Goal: Find specific page/section: Find specific page/section

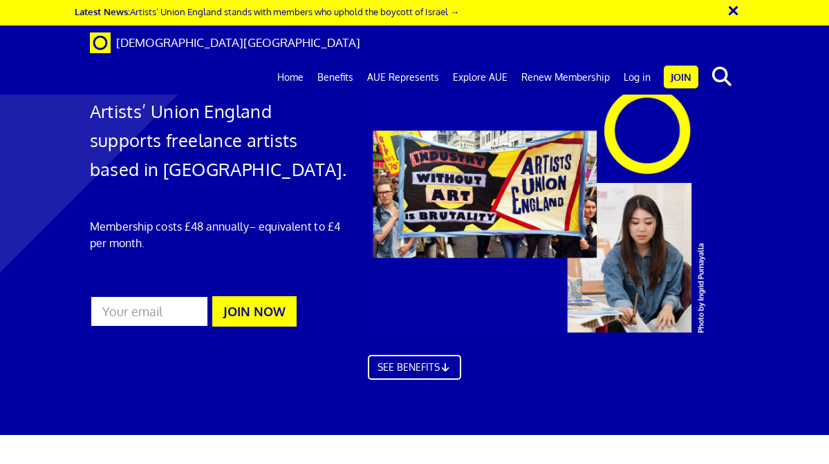
scroll to position [0, 1]
click at [639, 60] on link "Log in" at bounding box center [637, 77] width 41 height 35
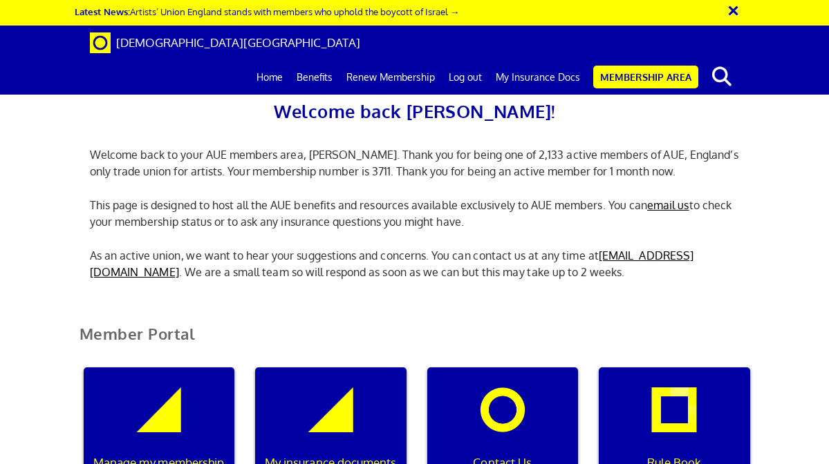
scroll to position [244, 0]
click at [342, 368] on div "My insurance documents" at bounding box center [330, 434] width 151 height 133
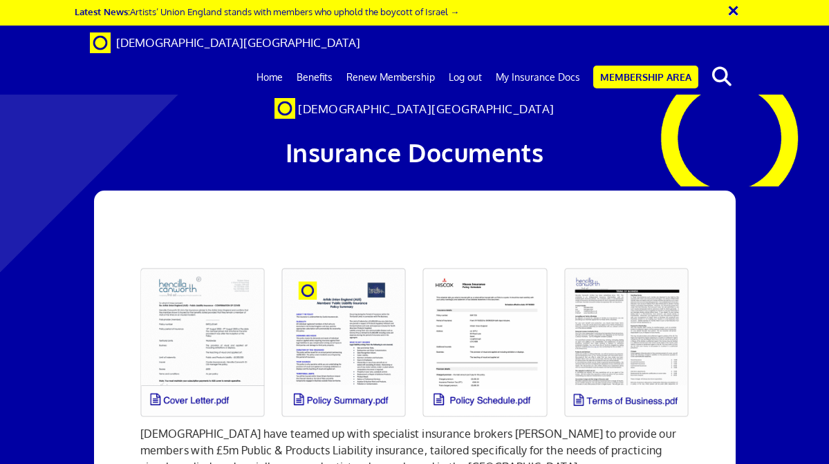
scroll to position [156, 0]
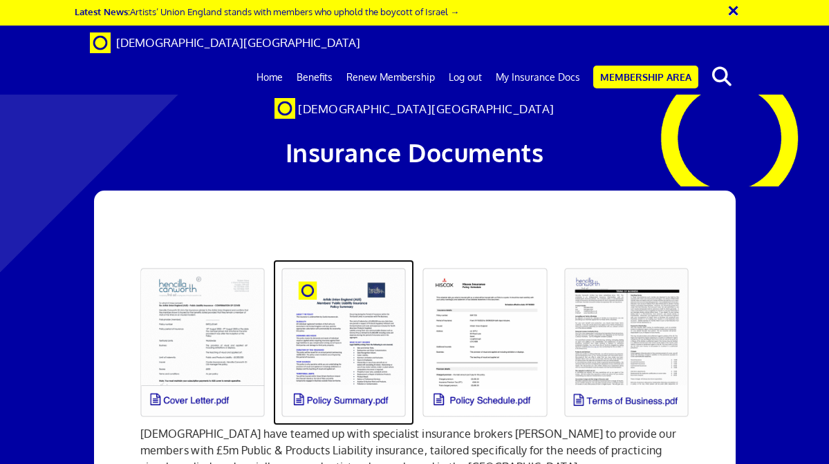
click at [332, 260] on link at bounding box center [343, 343] width 141 height 166
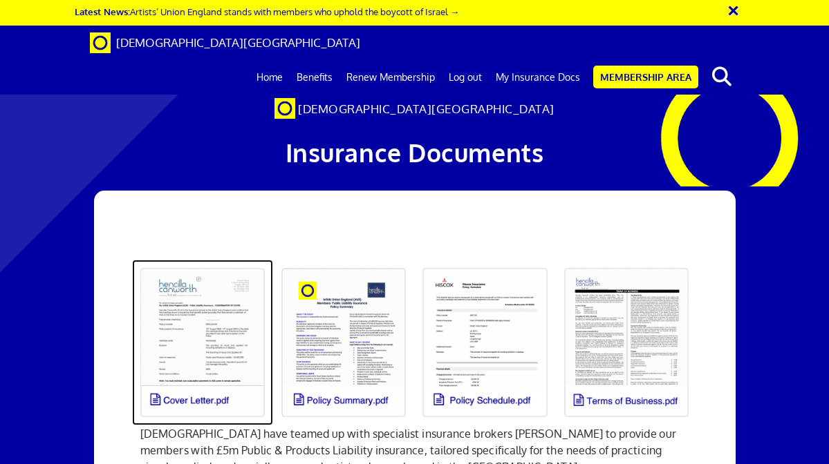
click at [209, 260] on link at bounding box center [202, 343] width 141 height 166
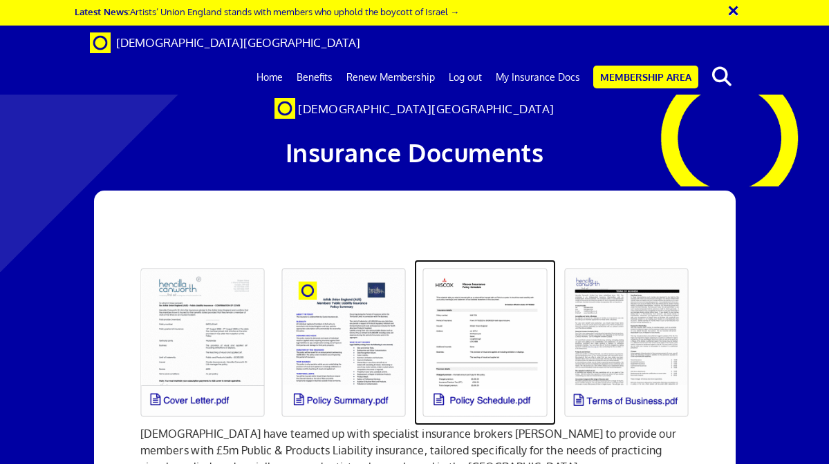
click at [471, 260] on link at bounding box center [484, 343] width 141 height 166
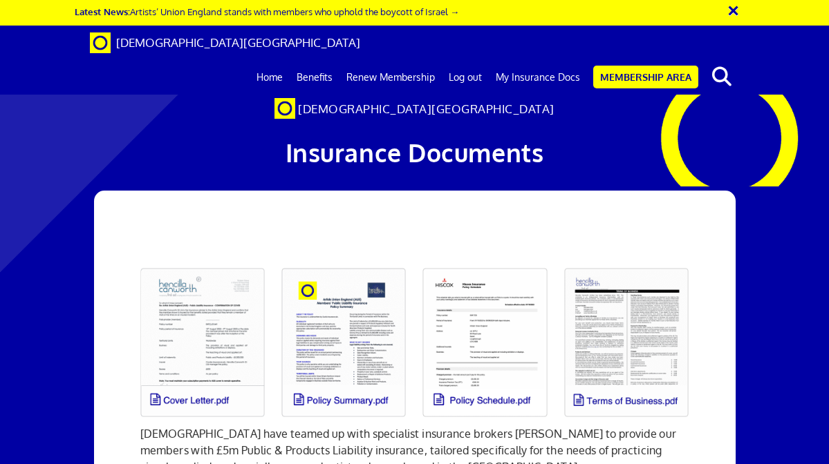
copy link "info@artistsunionengland.org.uk"
drag, startPoint x: 491, startPoint y: 278, endPoint x: 299, endPoint y: 281, distance: 192.2
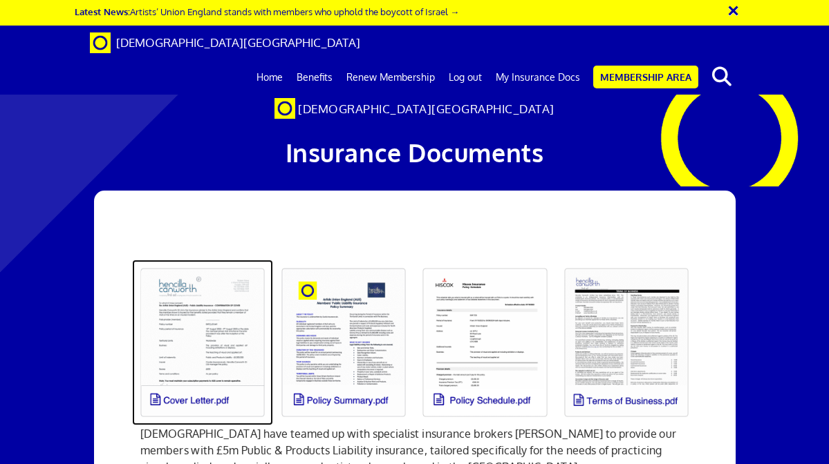
click at [172, 263] on link at bounding box center [202, 343] width 141 height 166
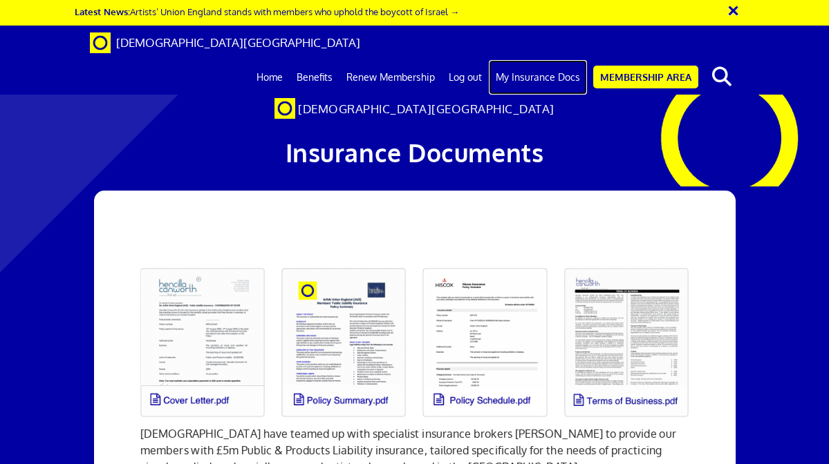
click at [545, 60] on link "My Insurance Docs" at bounding box center [538, 77] width 98 height 35
